Goal: Transaction & Acquisition: Subscribe to service/newsletter

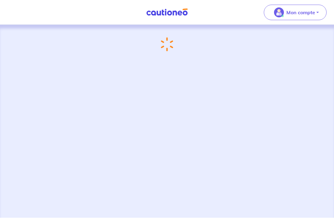
scroll to position [19, 0]
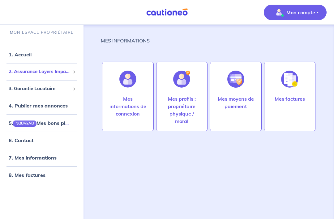
click at [56, 68] on span "2. Assurance Loyers Impayés" at bounding box center [40, 71] width 62 height 7
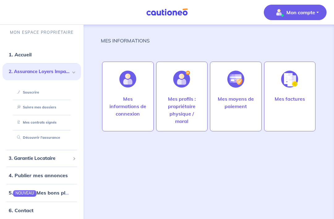
click at [39, 90] on link "Souscrire" at bounding box center [27, 92] width 24 height 4
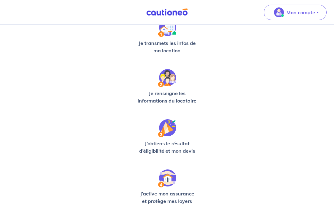
scroll to position [104, 0]
click at [307, 13] on p "Mon compte" at bounding box center [300, 12] width 29 height 7
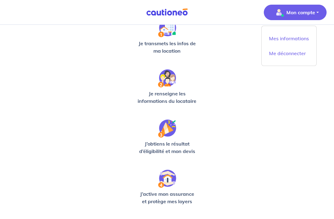
click at [298, 89] on div "Bonjour ! Vérifions ensemble si le dossier de votre locataire est éligible, c’e…" at bounding box center [166, 95] width 279 height 320
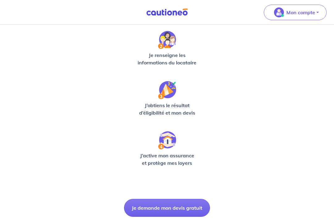
scroll to position [148, 0]
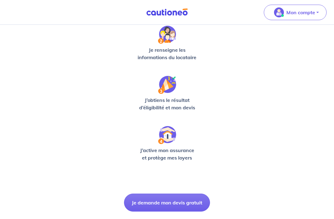
click at [189, 200] on button "Je demande mon devis gratuit" at bounding box center [167, 202] width 86 height 18
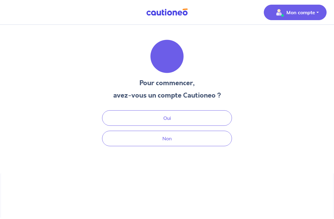
scroll to position [19, 0]
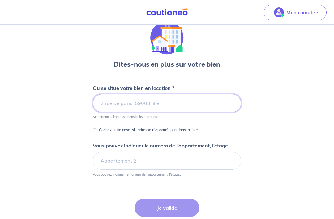
click at [198, 107] on input at bounding box center [167, 103] width 148 height 18
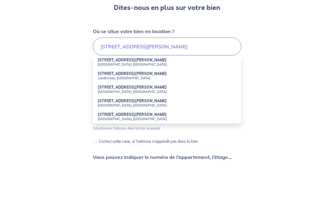
click at [147, 119] on small "[GEOGRAPHIC_DATA], [GEOGRAPHIC_DATA]" at bounding box center [167, 121] width 138 height 4
type input "[STREET_ADDRESS][PERSON_NAME]"
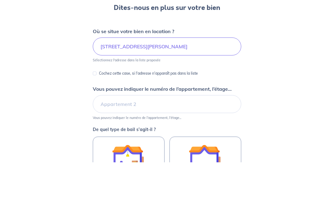
scroll to position [71, 0]
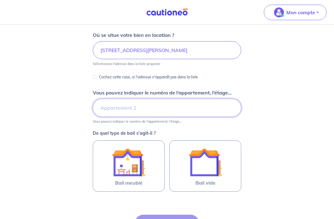
click at [222, 104] on input "Vous pouvez indiquer le numéro de l’appartement, l’étage..." at bounding box center [167, 108] width 148 height 18
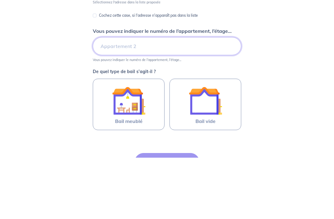
type input "A"
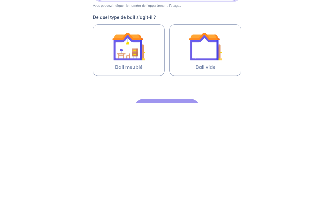
type input "13"
click at [220, 145] on img at bounding box center [205, 161] width 33 height 33
click at [0, 0] on input "Bail vide" at bounding box center [0, 0] width 0 height 0
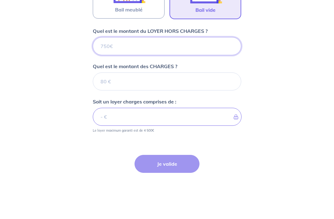
scroll to position [244, 0]
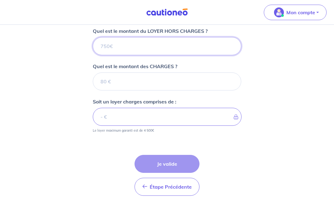
click at [193, 47] on input "Quel est le montant du LOYER HORS CHARGES ?" at bounding box center [167, 46] width 148 height 18
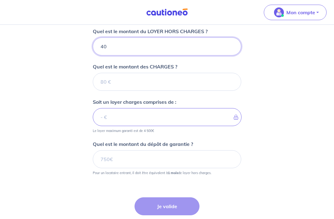
type input "400"
type input "400.2"
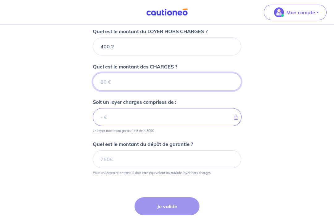
click at [182, 79] on input "Quel est le montant des CHARGES ?" at bounding box center [167, 82] width 148 height 18
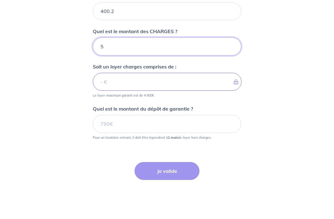
type input "53"
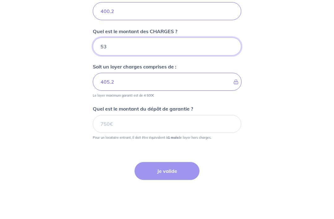
type input "453.2"
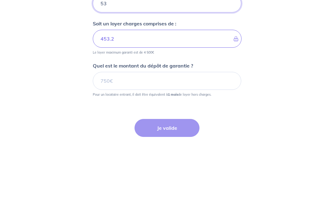
type input "53"
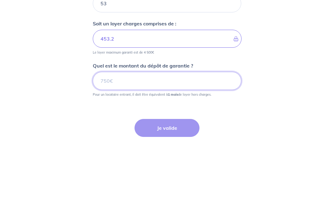
click at [198, 150] on input "Quel est le montant du dépôt de garantie ?" at bounding box center [167, 159] width 148 height 18
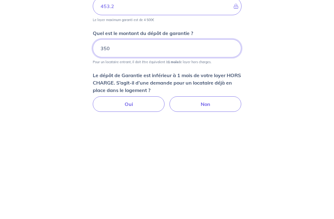
scroll to position [248, 0]
type input "350"
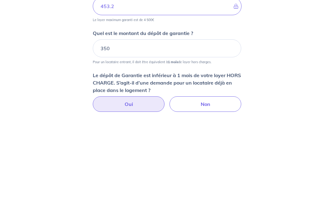
click at [152, 202] on label "Oui" at bounding box center [129, 209] width 72 height 15
click at [165, 202] on input "Oui" at bounding box center [167, 204] width 4 height 4
radio input "true"
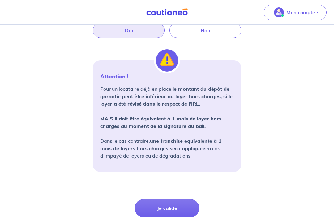
click at [189, 204] on button "Je valide" at bounding box center [166, 208] width 65 height 18
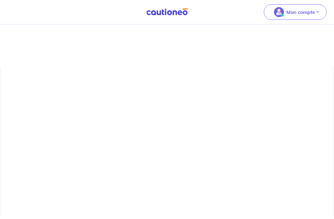
scroll to position [19, 0]
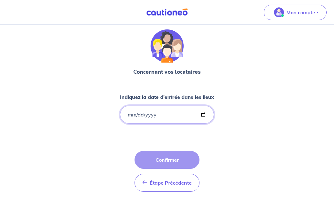
click at [195, 107] on input "Indiquez la date d'entrée dans les lieux" at bounding box center [167, 114] width 94 height 18
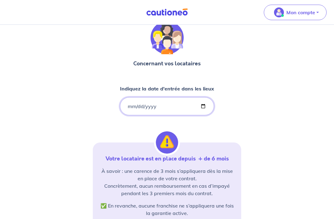
click at [193, 103] on input "[DATE]" at bounding box center [167, 106] width 94 height 18
click at [165, 106] on input "[DATE]" at bounding box center [167, 106] width 94 height 18
type input "[DATE]"
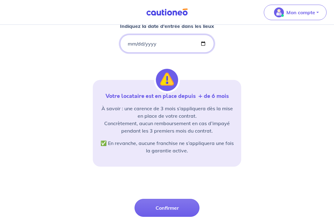
scroll to position [85, 0]
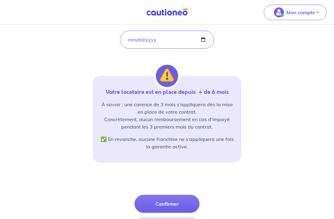
click at [188, 207] on button "Confirmer" at bounding box center [166, 203] width 65 height 18
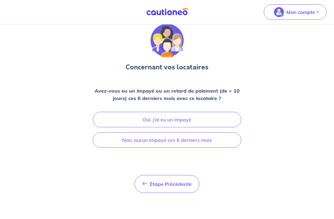
scroll to position [19, 0]
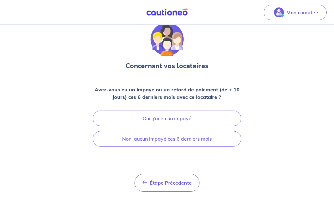
click at [221, 135] on button "Non, aucun impayé ces 6 derniers mois" at bounding box center [167, 138] width 148 height 15
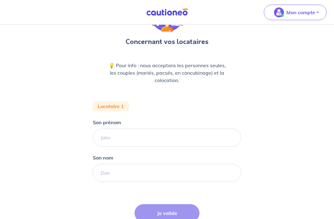
scroll to position [41, 0]
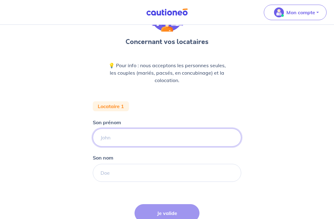
click at [172, 136] on input "Son prénom" at bounding box center [167, 137] width 148 height 18
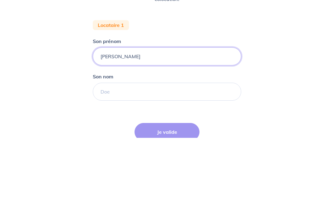
type input "[PERSON_NAME]"
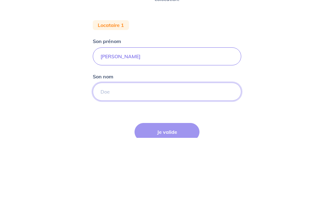
click at [194, 163] on input "Son nom" at bounding box center [167, 172] width 148 height 18
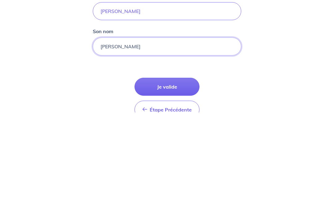
scroll to position [62, 0]
type input "[PERSON_NAME]"
click at [183, 183] on button "Je valide" at bounding box center [166, 192] width 65 height 18
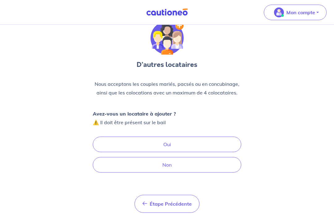
scroll to position [19, 0]
click at [199, 164] on button "Non" at bounding box center [167, 163] width 148 height 15
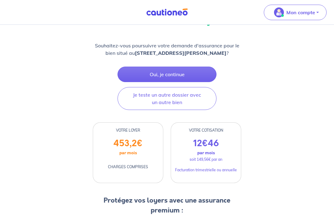
scroll to position [47, 0]
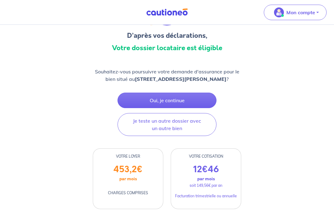
click at [205, 101] on button "Oui, je continue" at bounding box center [166, 99] width 99 height 15
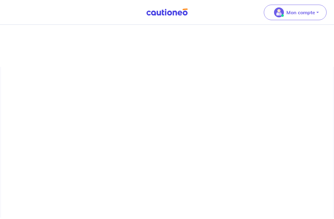
scroll to position [19, 0]
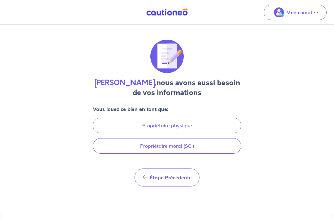
click at [211, 138] on button "Propriétaire moral (SCI)" at bounding box center [167, 145] width 148 height 15
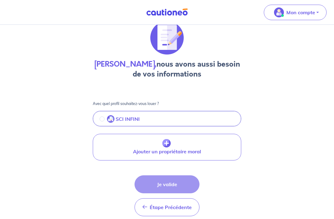
click at [202, 118] on button "SCI INFINI" at bounding box center [166, 119] width 147 height 13
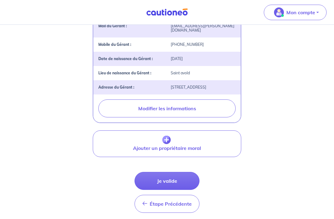
scroll to position [183, 0]
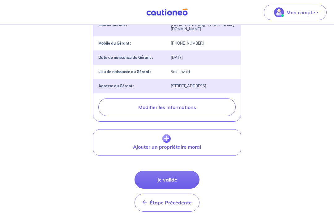
click at [183, 179] on button "Je valide" at bounding box center [166, 179] width 65 height 18
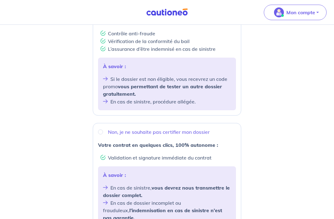
scroll to position [141, 0]
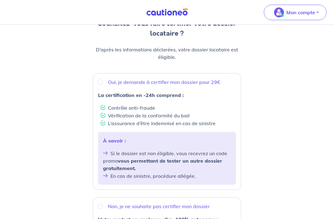
click at [206, 90] on div "Oui, je demande à certifier mon dossier pour 29€ La certification en -24h compr…" at bounding box center [167, 131] width 148 height 117
radio input "true"
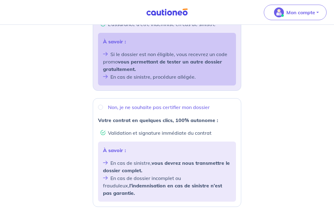
scroll to position [171, 0]
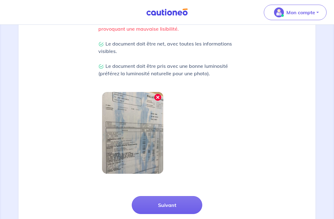
scroll to position [175, 0]
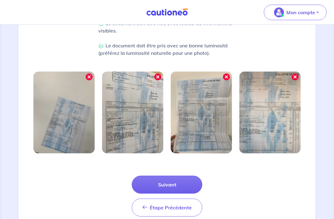
click at [189, 183] on button "Suivant" at bounding box center [167, 184] width 70 height 18
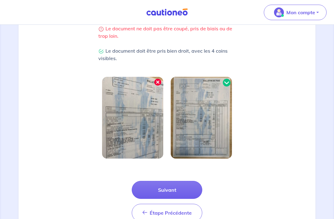
scroll to position [152, 0]
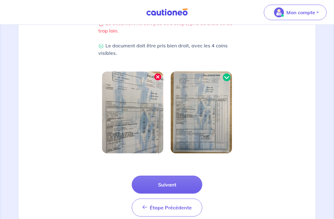
click at [177, 183] on button "Suivant" at bounding box center [167, 184] width 70 height 18
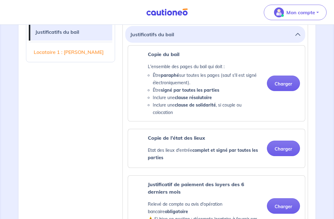
scroll to position [176, 0]
click at [289, 83] on button "Charger" at bounding box center [283, 82] width 33 height 15
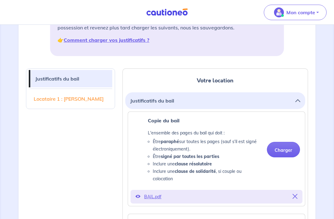
scroll to position [103, 0]
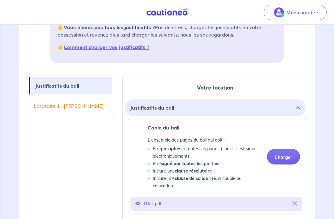
click at [299, 107] on icon "button" at bounding box center [297, 107] width 5 height 5
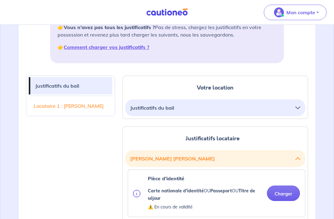
click at [292, 106] on button "Justificatifs du bail" at bounding box center [215, 108] width 170 height 12
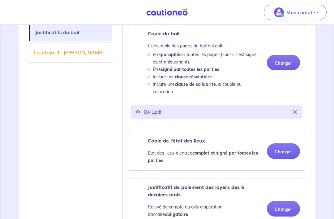
scroll to position [197, 0]
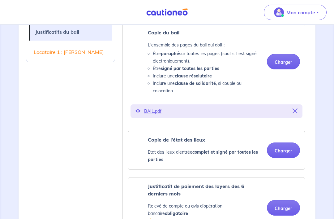
click at [287, 149] on button "Charger" at bounding box center [283, 149] width 33 height 15
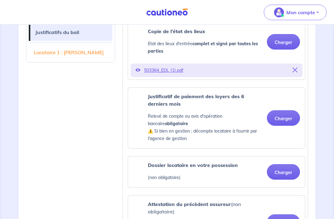
scroll to position [317, 0]
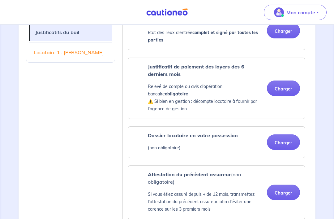
click at [286, 90] on button "Charger" at bounding box center [283, 87] width 33 height 15
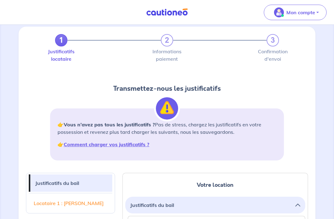
scroll to position [0, 0]
